Goal: Task Accomplishment & Management: Use online tool/utility

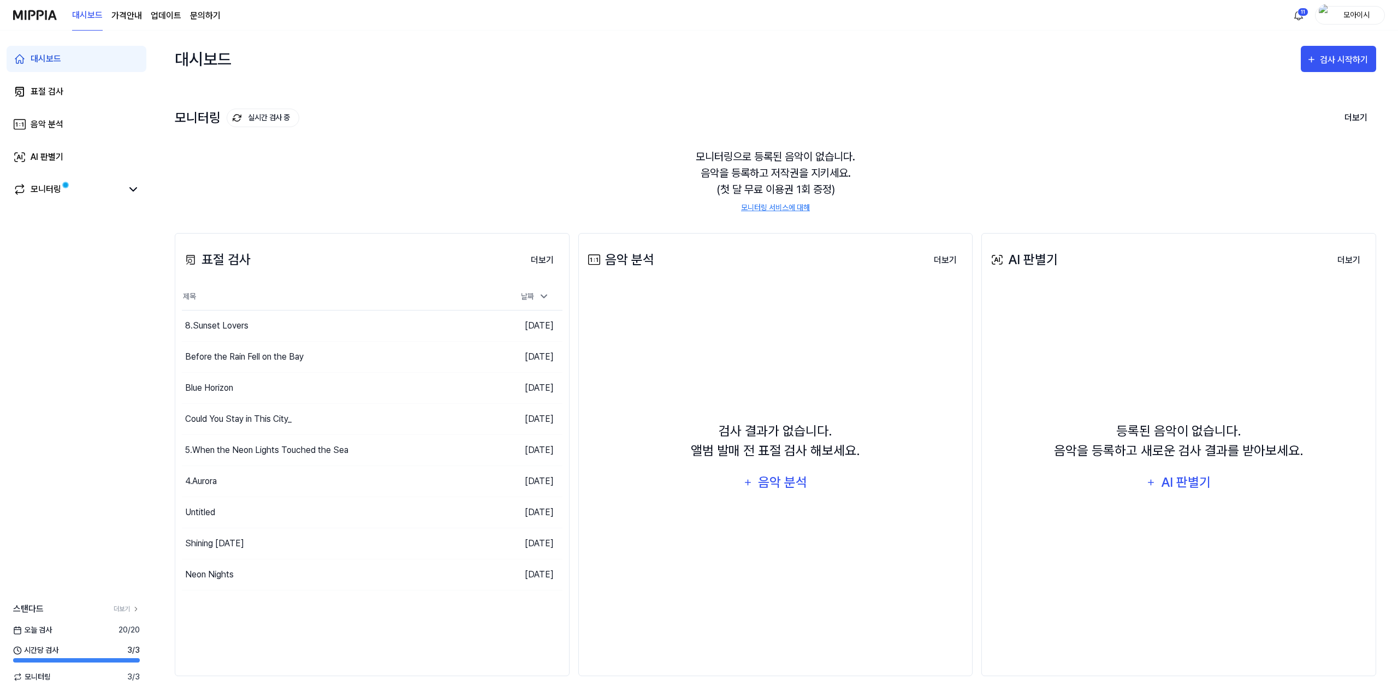
click at [1346, 43] on div "검사 시작하기" at bounding box center [1337, 58] width 75 height 35
click at [1339, 67] on button "검사 시작하기" at bounding box center [1337, 59] width 75 height 26
click at [1289, 90] on div "표절 검사" at bounding box center [1318, 93] width 95 height 14
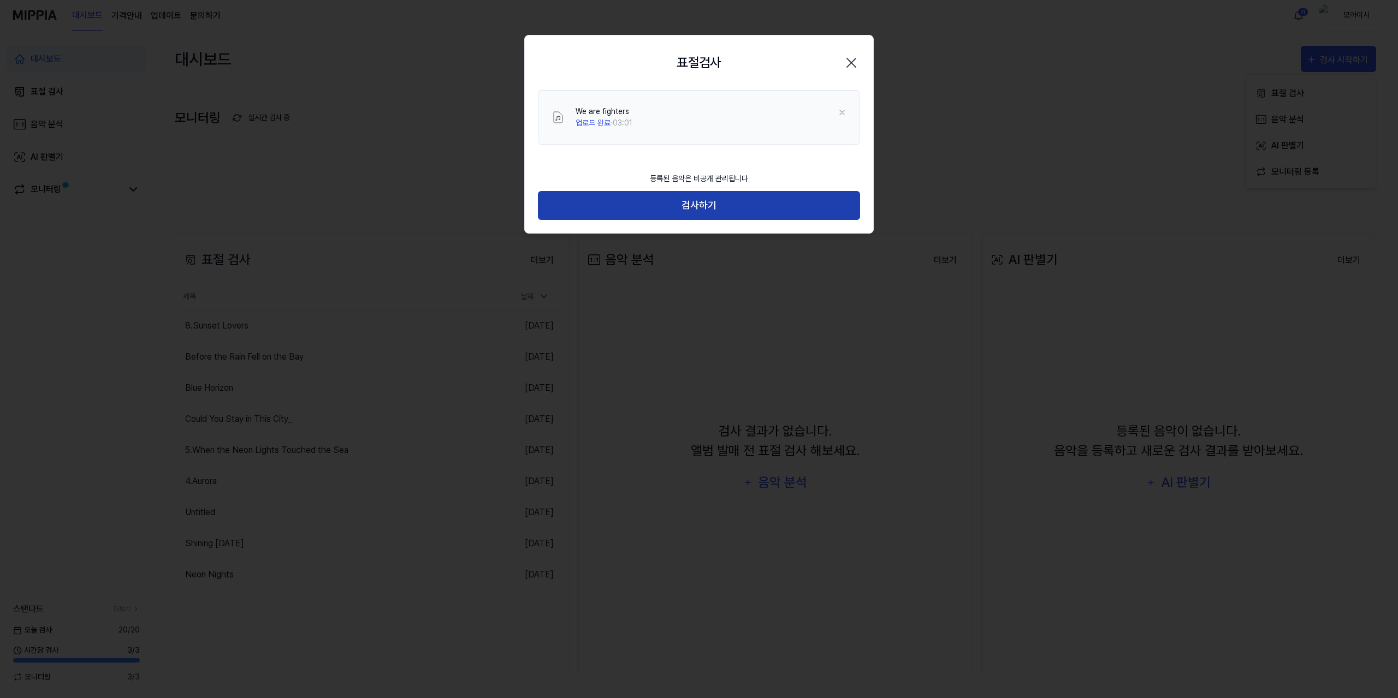
click at [732, 210] on button "검사하기" at bounding box center [699, 205] width 322 height 29
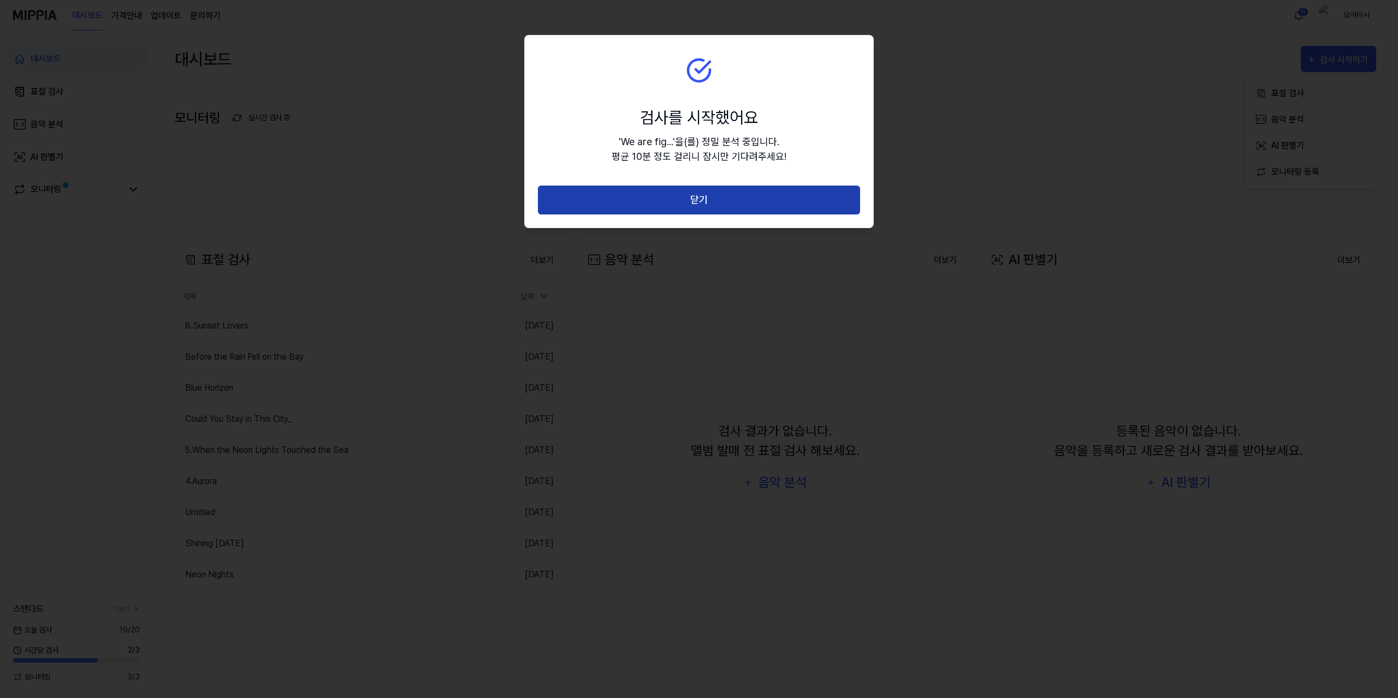
click at [736, 200] on button "닫기" at bounding box center [699, 200] width 322 height 29
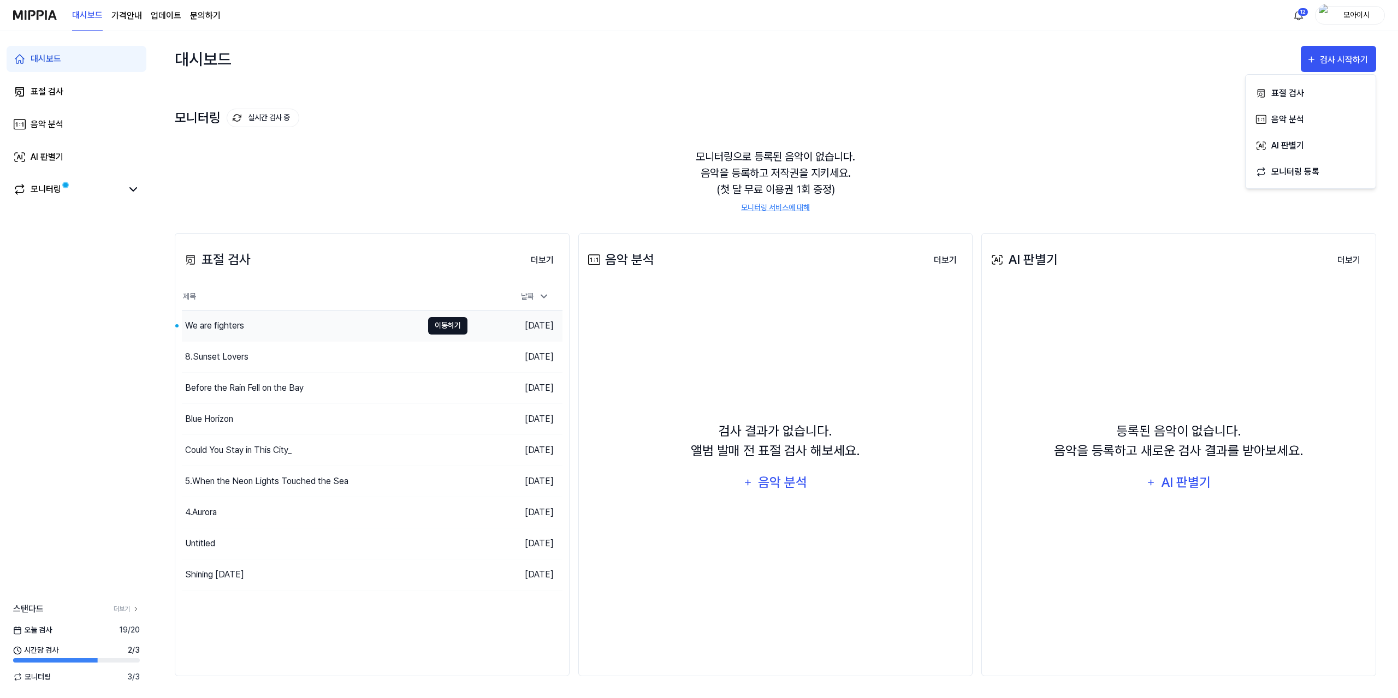
click at [454, 325] on button "이동하기" at bounding box center [447, 325] width 39 height 17
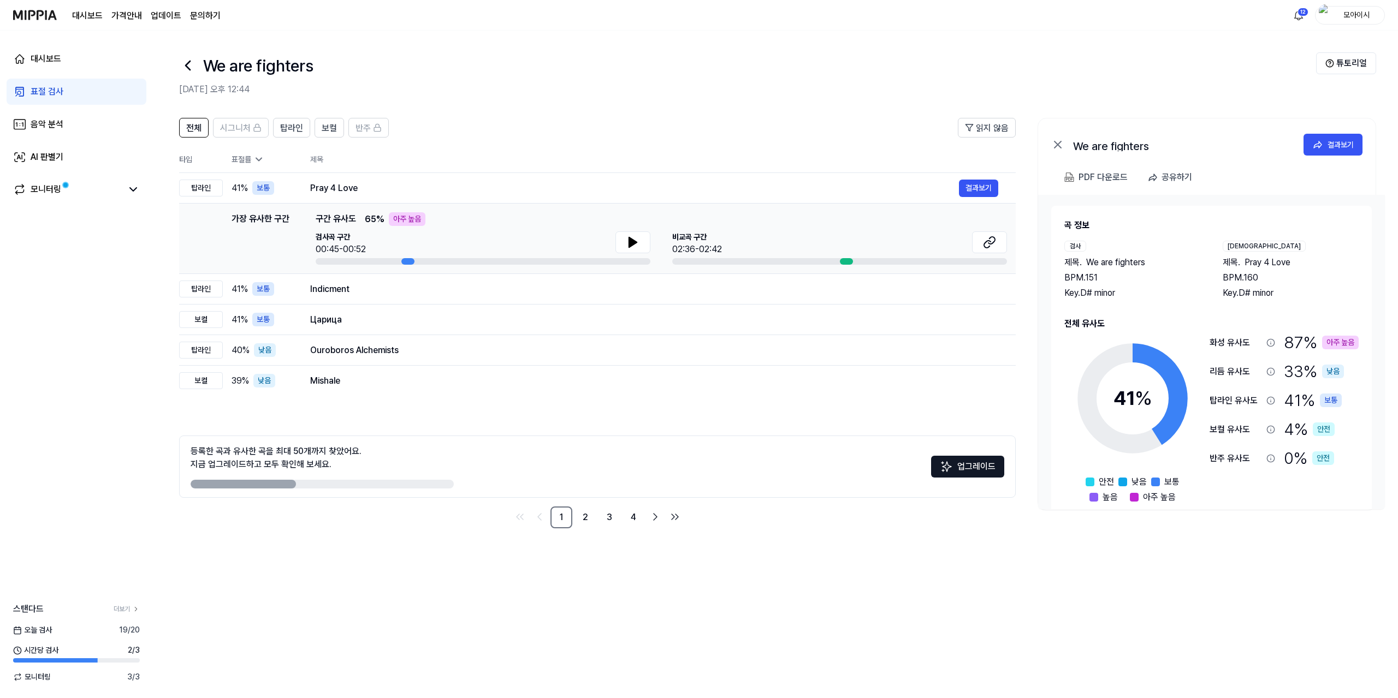
click at [464, 598] on div "전체 시그니처 탑라인 보컬 반주 읽지 않음 전체 시그니처 탑라인 보컬 반주 타입 표절률 제목 표절률 읽지 않음 탑라인 41 % 보통 Pray …" at bounding box center [775, 402] width 1245 height 591
click at [641, 240] on button at bounding box center [632, 242] width 35 height 22
click at [990, 242] on icon at bounding box center [987, 244] width 7 height 7
click at [389, 281] on div "Indicment 결과보기" at bounding box center [654, 289] width 688 height 17
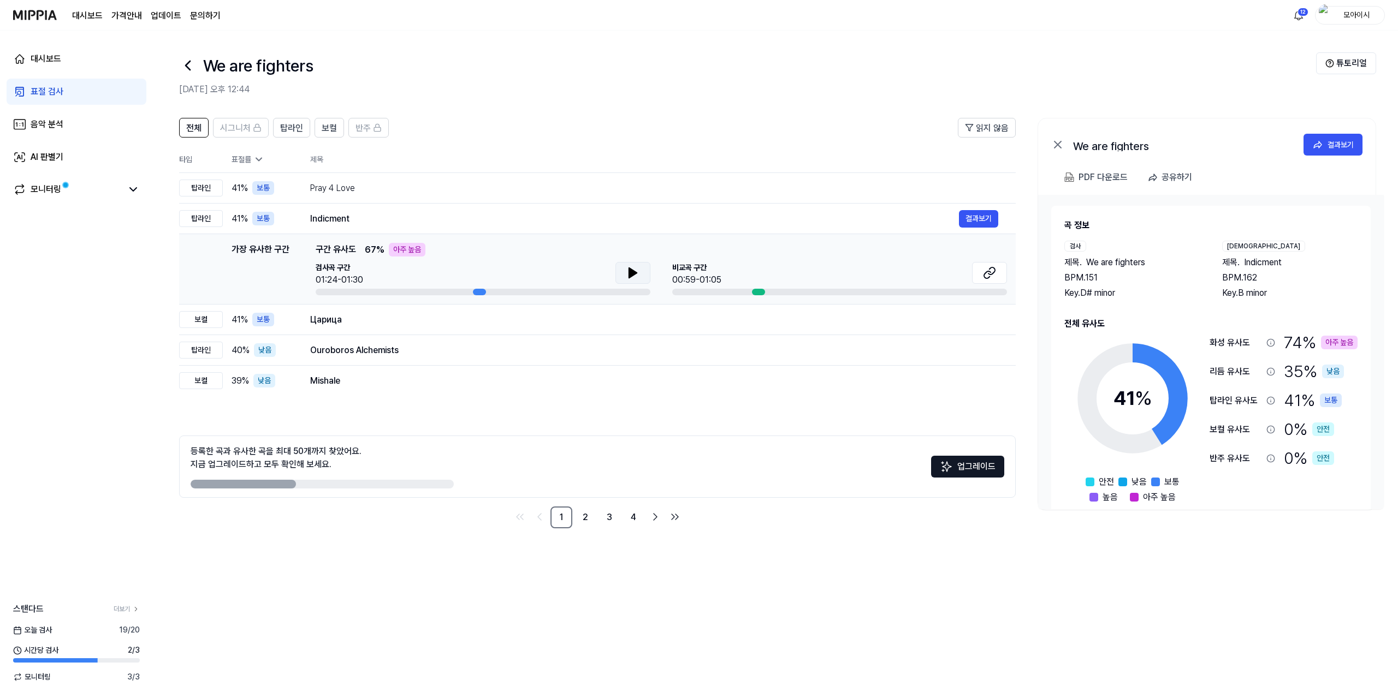
click at [644, 274] on button at bounding box center [632, 273] width 35 height 22
click at [988, 276] on icon at bounding box center [989, 272] width 13 height 13
click at [851, 188] on div "Pray 4 Love" at bounding box center [634, 188] width 649 height 13
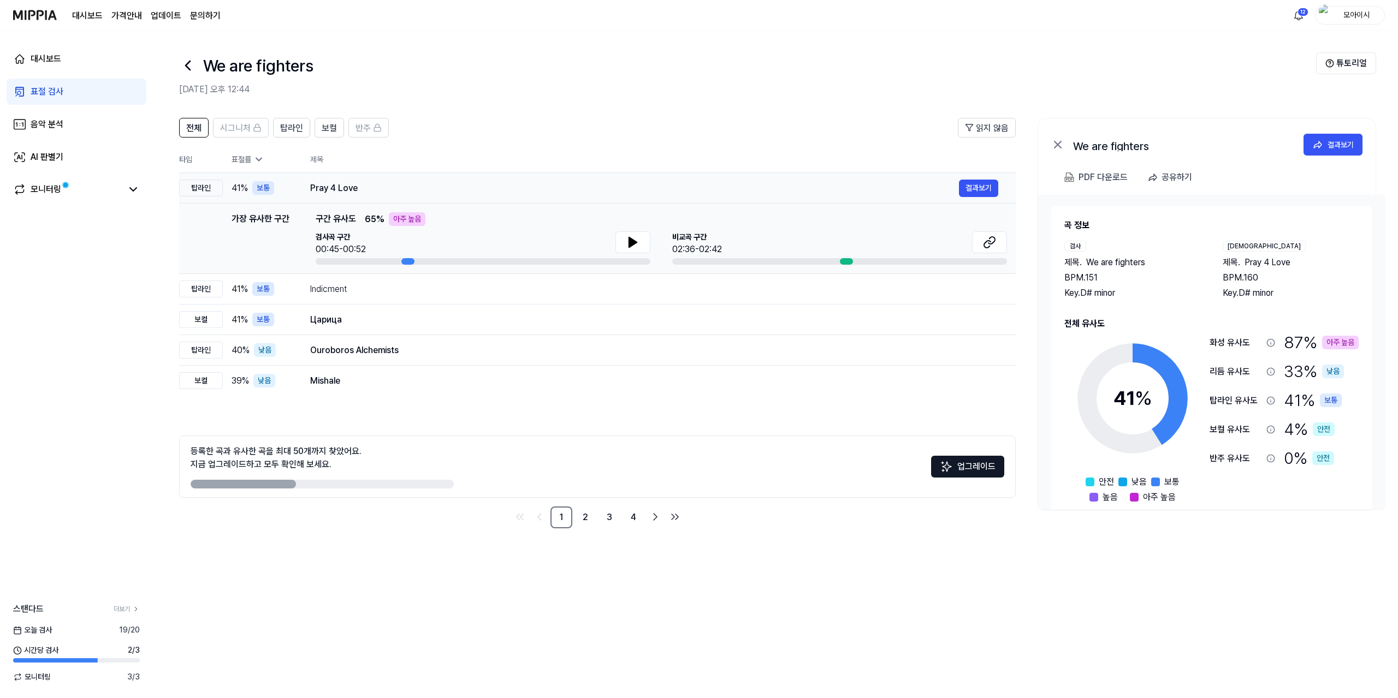
click at [389, 188] on div "Pray 4 Love" at bounding box center [634, 188] width 649 height 13
click at [381, 286] on div "Indicment" at bounding box center [634, 289] width 649 height 13
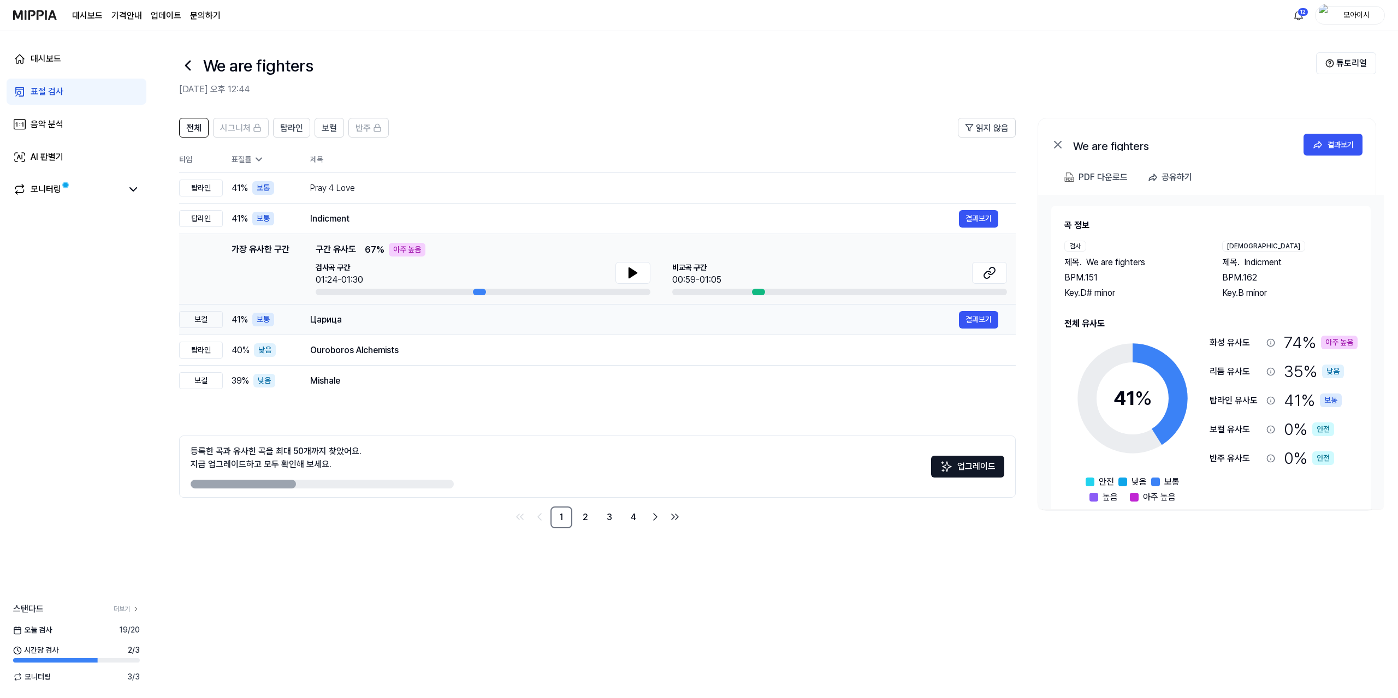
click at [380, 320] on div "Царица" at bounding box center [634, 319] width 649 height 13
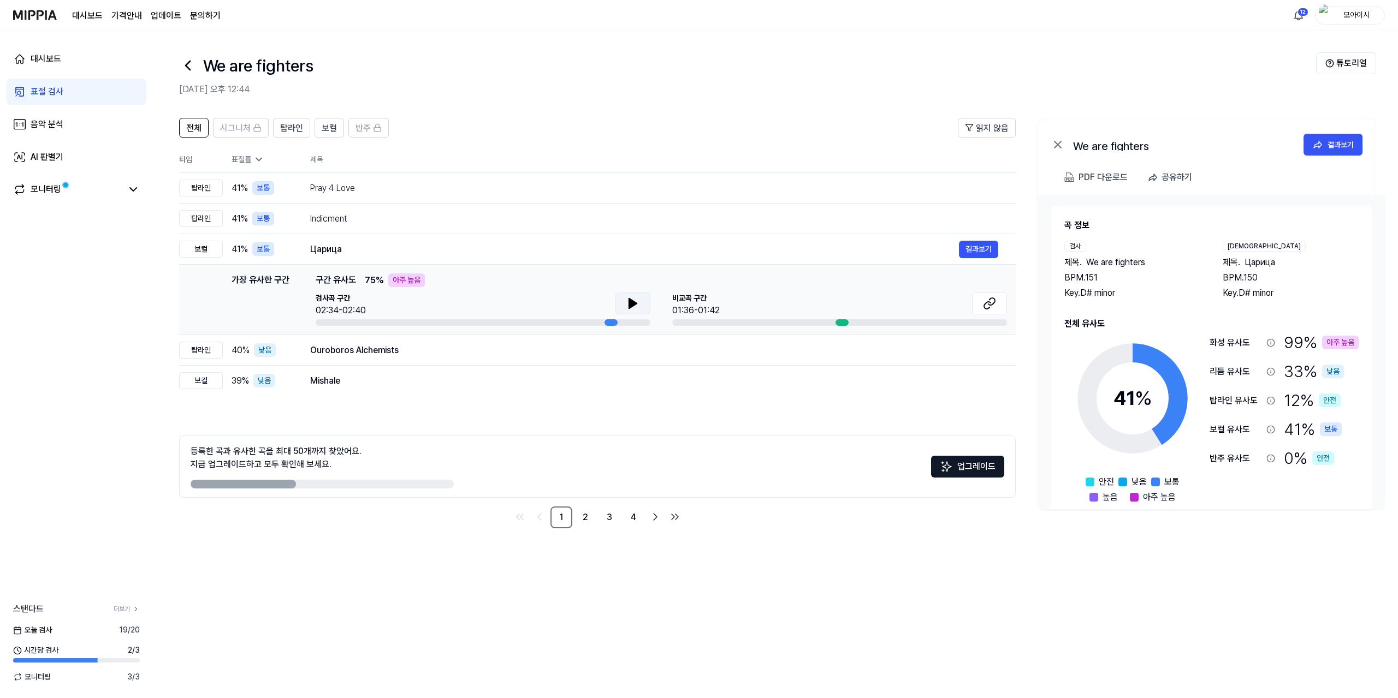
click at [642, 307] on button at bounding box center [632, 304] width 35 height 22
click at [983, 303] on icon at bounding box center [989, 303] width 13 height 13
click at [435, 596] on div "전체 시그니처 탑라인 보컬 반주 읽지 않음 전체 시그니처 탑라인 보컬 반주 타입 표절률 제목 표절률 읽지 않음 탑라인 41 % 보통 Pray …" at bounding box center [775, 402] width 1245 height 591
click at [294, 124] on span "탑라인" at bounding box center [291, 128] width 23 height 13
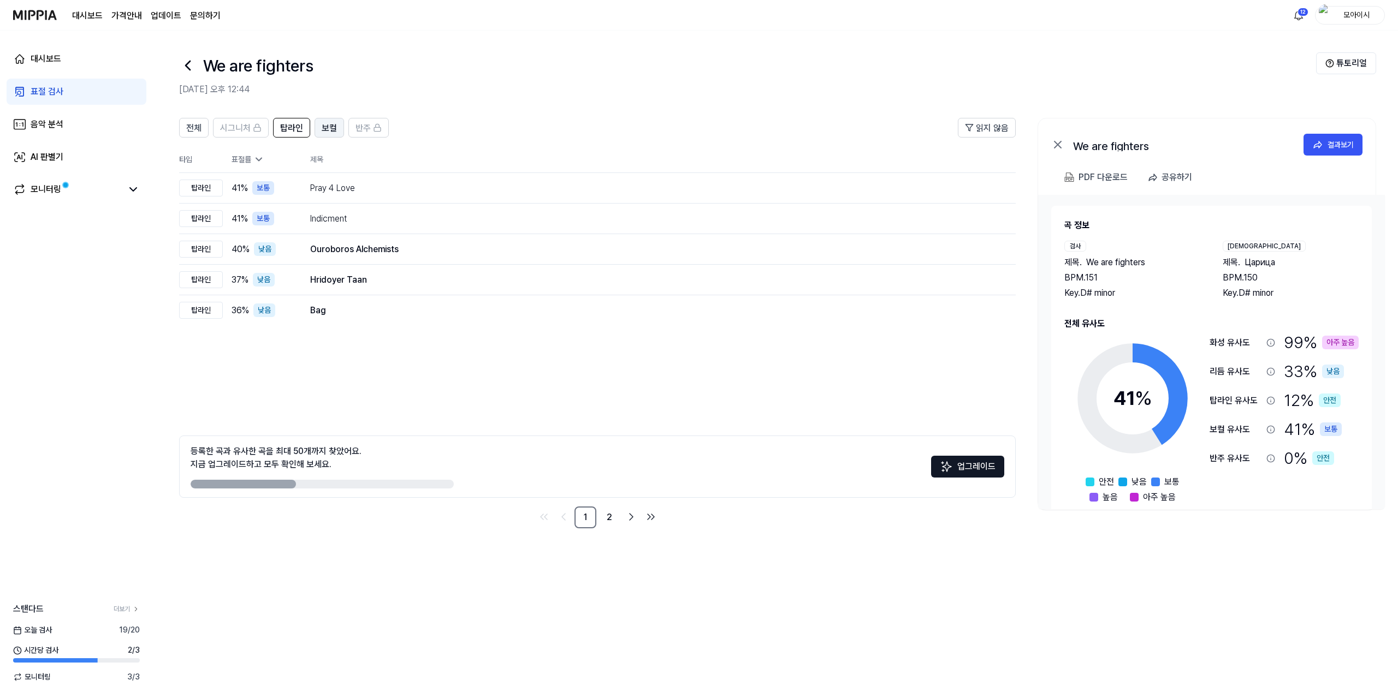
click at [327, 128] on span "보컬" at bounding box center [329, 128] width 15 height 13
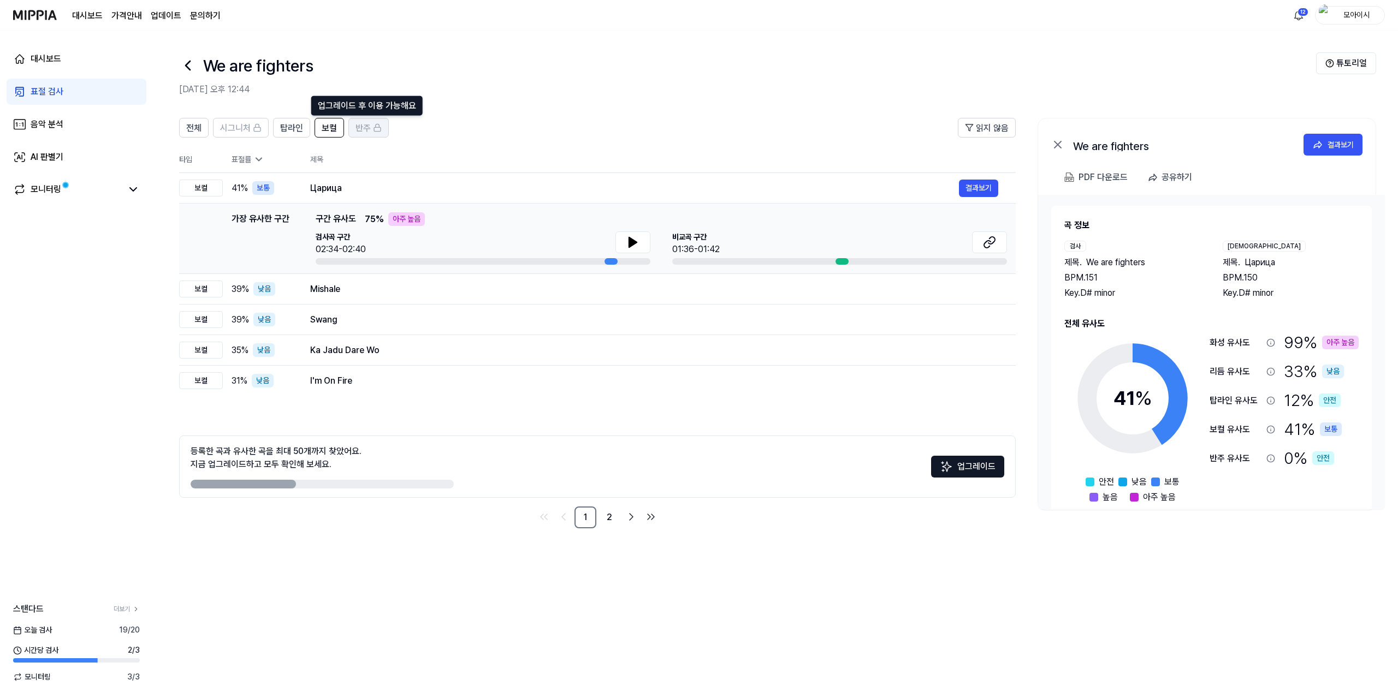
click at [366, 126] on span "반주" at bounding box center [362, 128] width 15 height 13
click at [187, 129] on span "전체" at bounding box center [193, 128] width 15 height 13
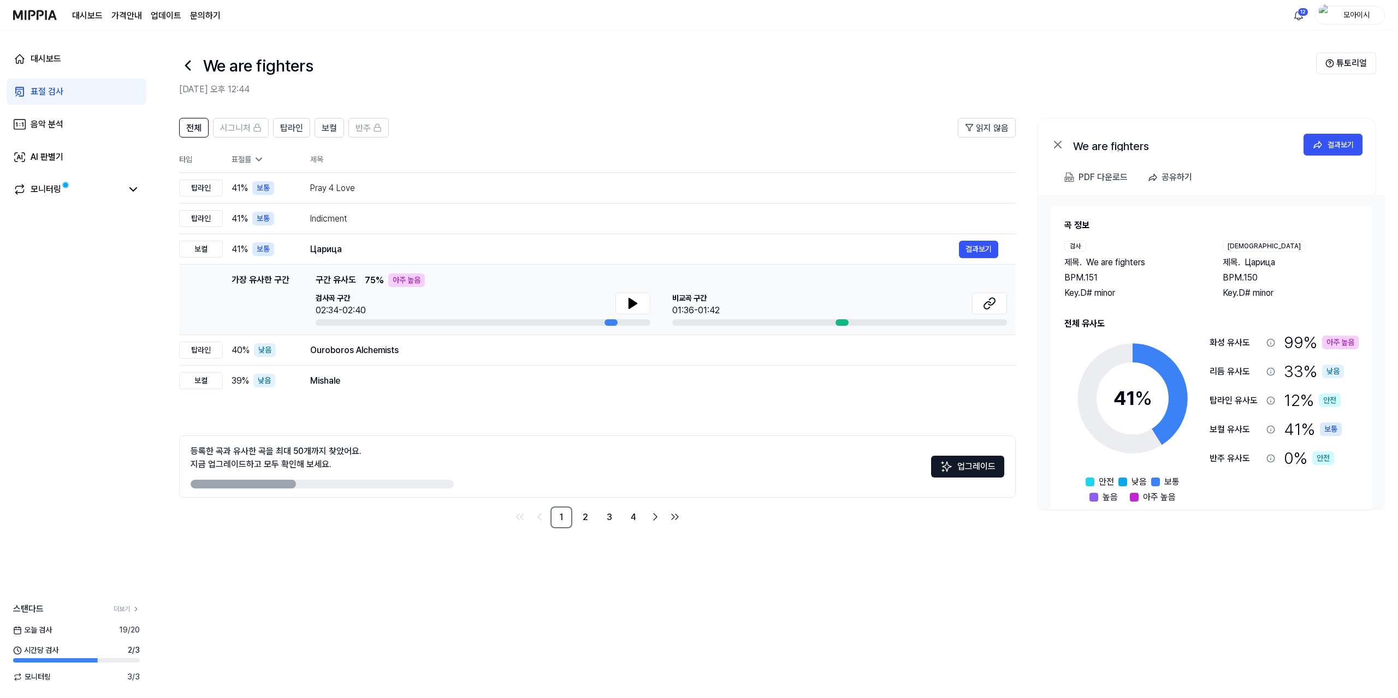
click at [186, 68] on icon at bounding box center [187, 65] width 17 height 17
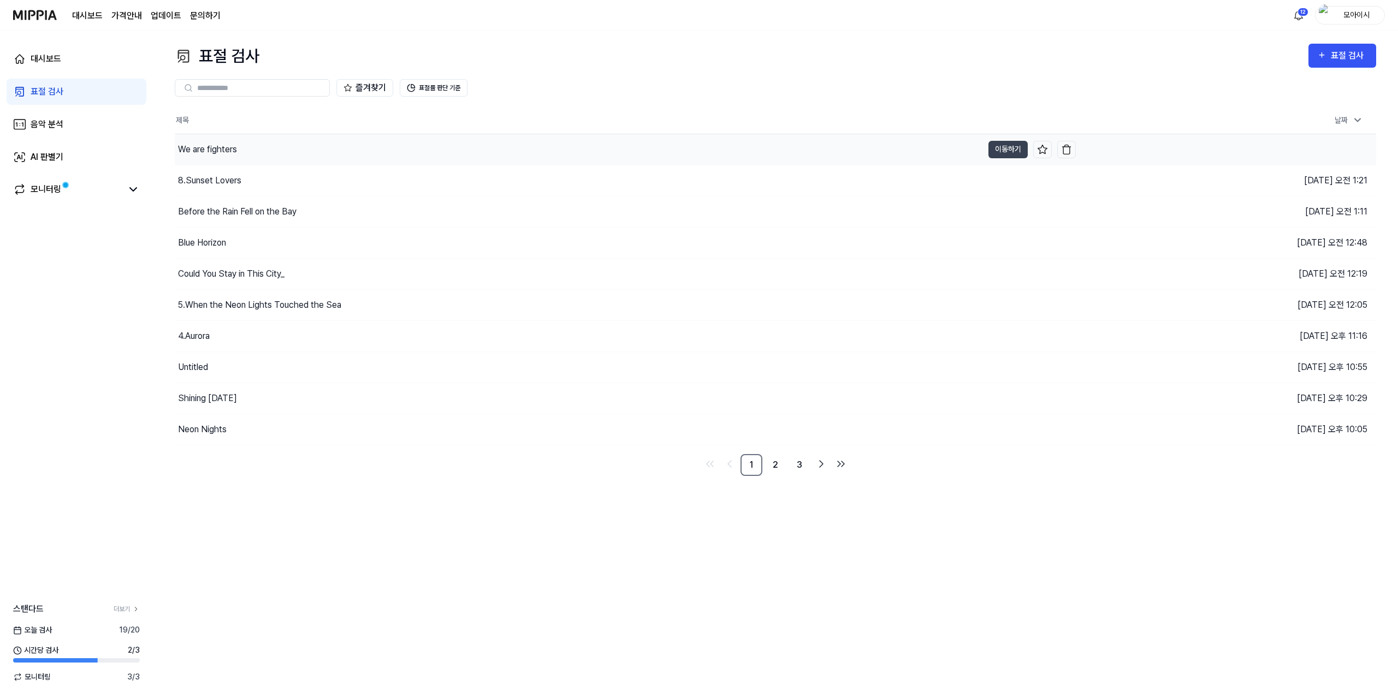
click at [526, 158] on div "We are fighters" at bounding box center [579, 149] width 808 height 31
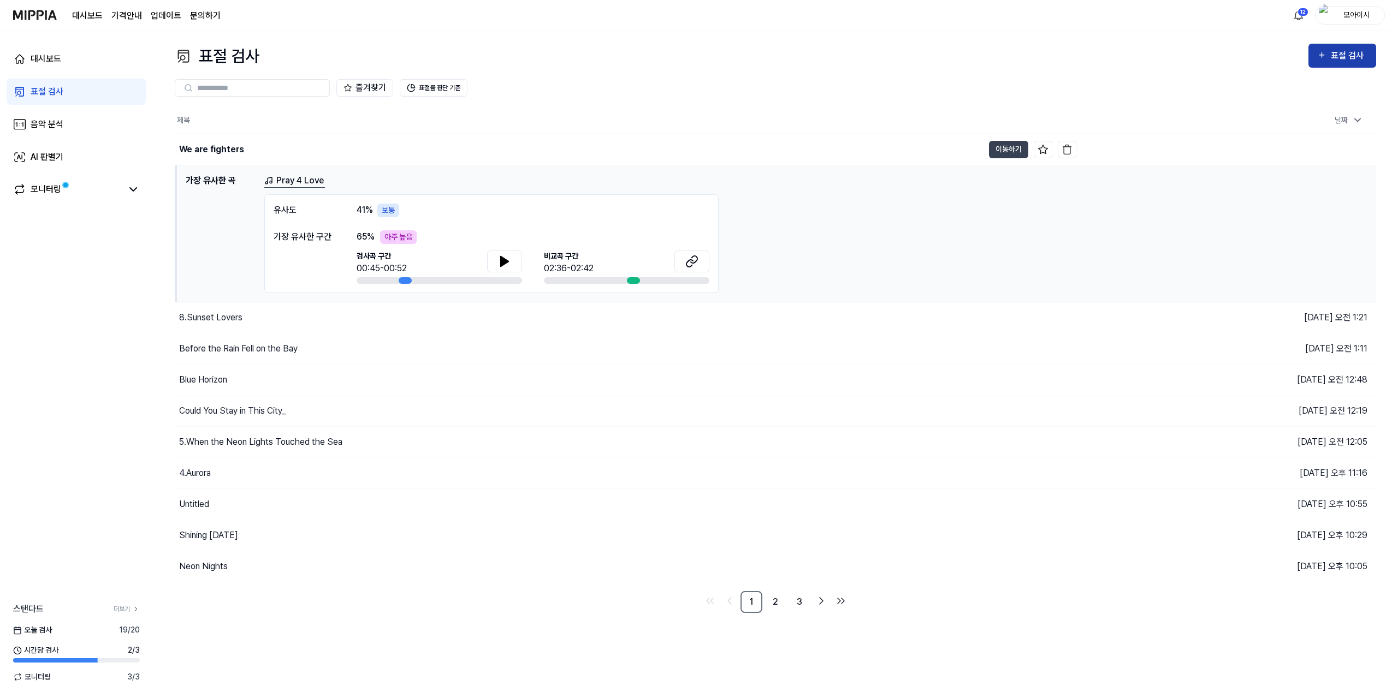
click at [1356, 51] on div "표절 검사" at bounding box center [1348, 56] width 37 height 14
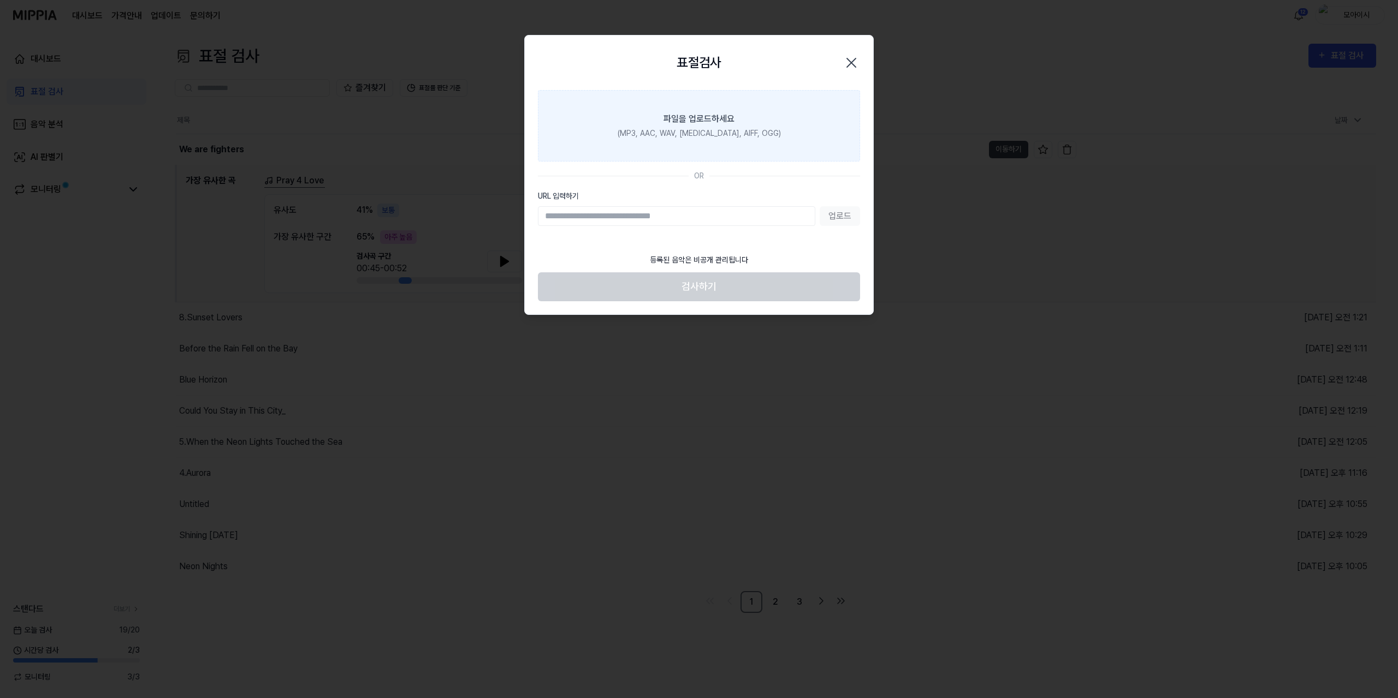
click at [707, 130] on div "(MP3, AAC, WAV, [MEDICAL_DATA], AIFF, OGG)" at bounding box center [698, 133] width 163 height 11
click at [0, 0] on input "파일을 업로드하세요 (MP3, AAC, WAV, [MEDICAL_DATA], AIFF, OGG)" at bounding box center [0, 0] width 0 height 0
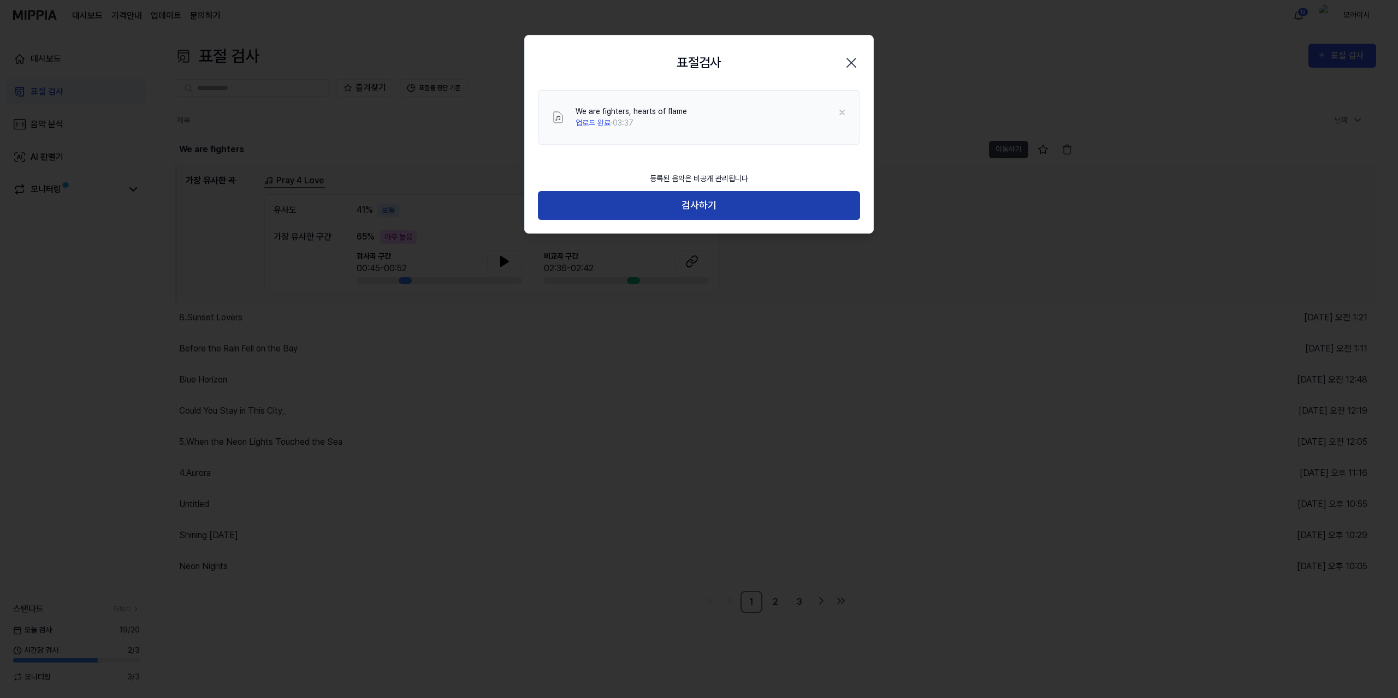
click at [648, 206] on button "검사하기" at bounding box center [699, 205] width 322 height 29
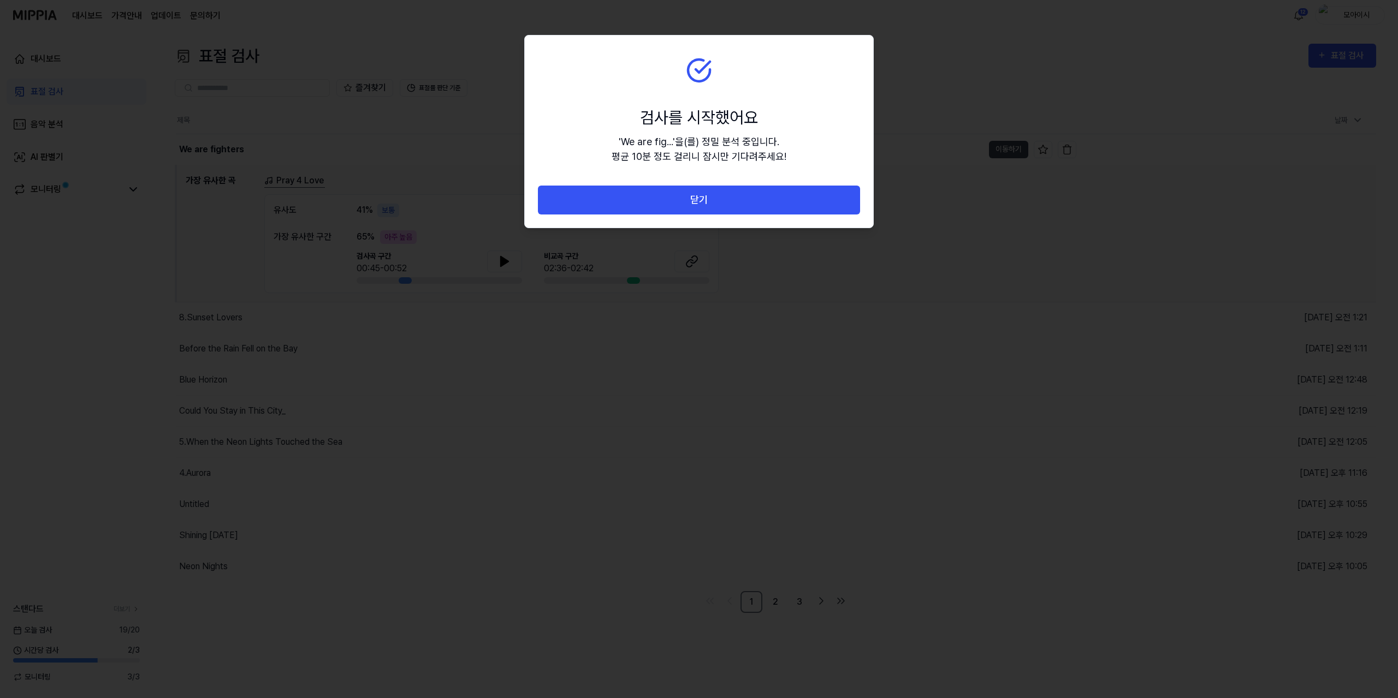
click at [648, 206] on button "닫기" at bounding box center [699, 200] width 322 height 29
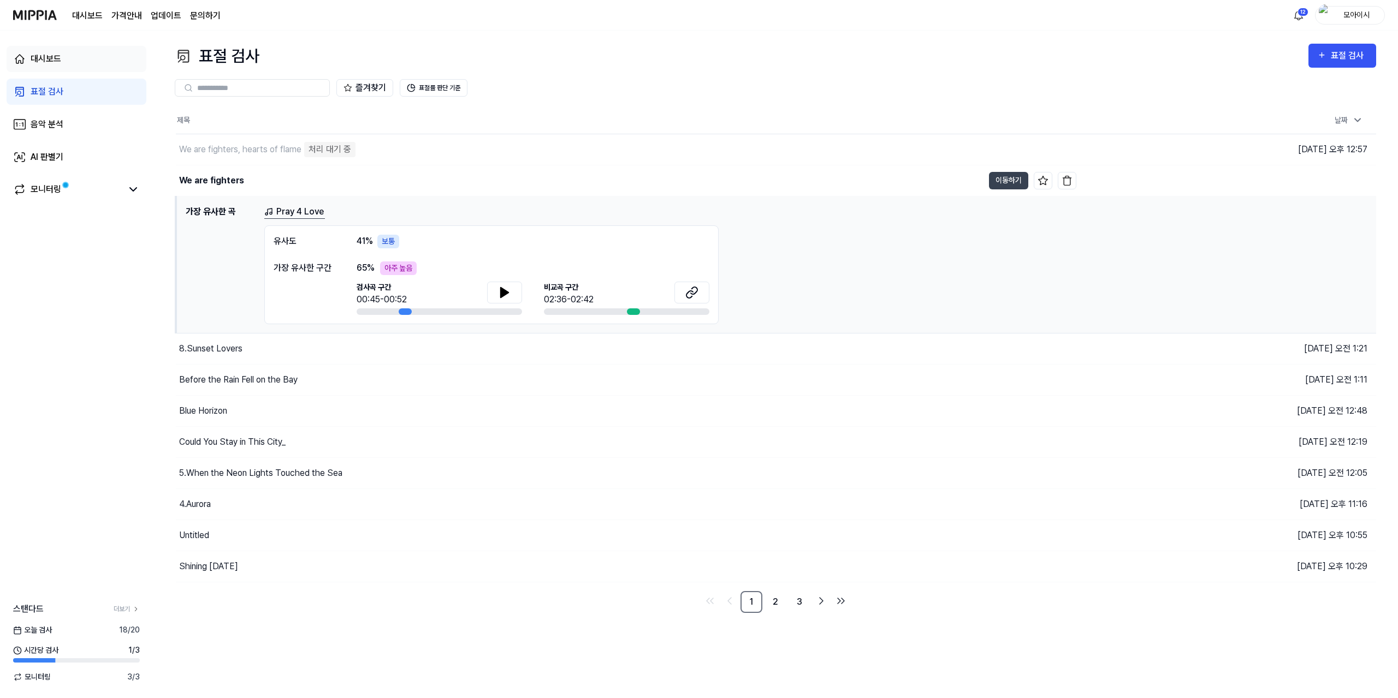
click at [74, 65] on link "대시보드" at bounding box center [77, 59] width 140 height 26
